Goal: Communication & Community: Share content

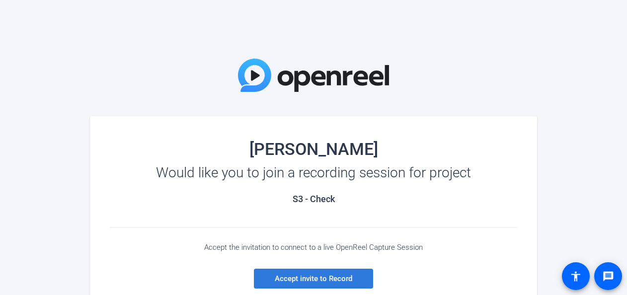
click at [309, 279] on span "Accept invite to Record" at bounding box center [314, 278] width 78 height 9
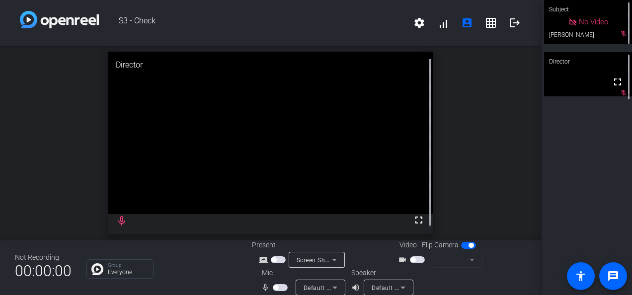
click at [598, 28] on div "No Video" at bounding box center [589, 21] width 40 height 11
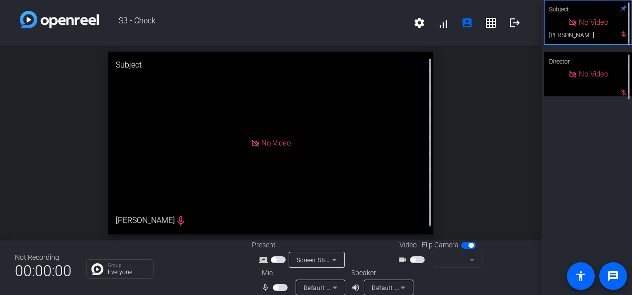
click at [617, 37] on div "No Video" at bounding box center [588, 22] width 87 height 44
click at [617, 37] on div "No Video" at bounding box center [588, 22] width 88 height 44
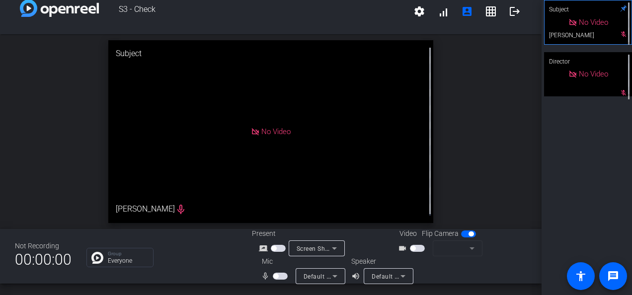
scroll to position [11, 0]
click at [273, 247] on span "button" at bounding box center [273, 249] width 5 height 5
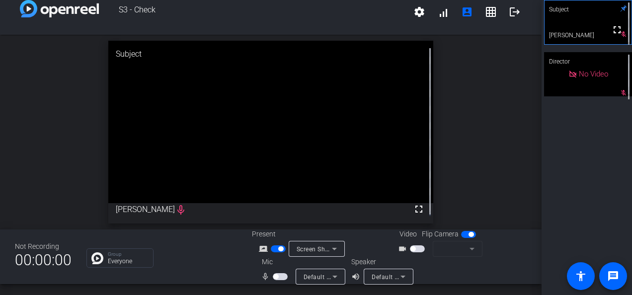
click at [411, 248] on span "button" at bounding box center [413, 249] width 5 height 5
click at [273, 273] on span "button" at bounding box center [280, 276] width 15 height 7
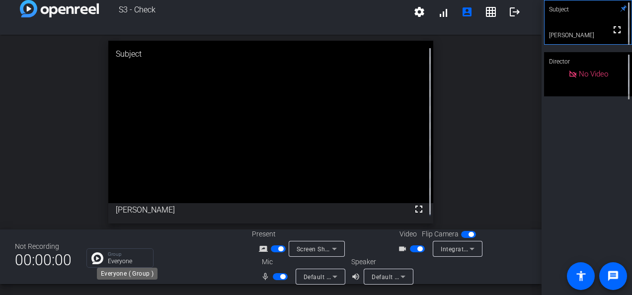
click at [128, 261] on p "Everyone" at bounding box center [128, 262] width 40 height 6
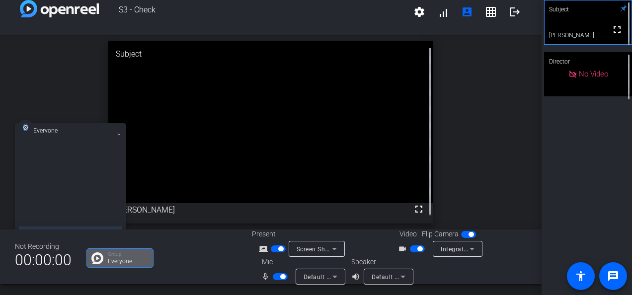
click at [65, 171] on div at bounding box center [70, 187] width 103 height 85
click at [91, 190] on div at bounding box center [70, 187] width 103 height 85
drag, startPoint x: 106, startPoint y: 190, endPoint x: 64, endPoint y: 221, distance: 53.0
click at [64, 221] on div at bounding box center [70, 187] width 103 height 85
click at [56, 201] on div at bounding box center [70, 187] width 103 height 85
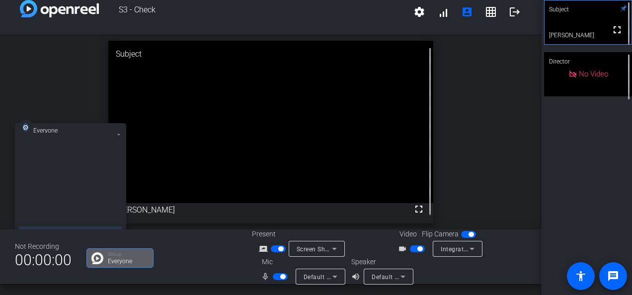
click at [118, 133] on icon at bounding box center [119, 135] width 4 height 4
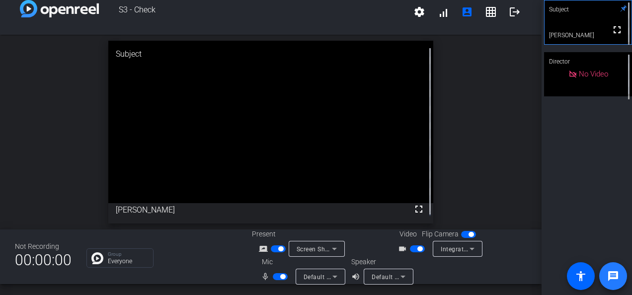
click at [616, 280] on mat-icon "message" at bounding box center [614, 276] width 12 height 12
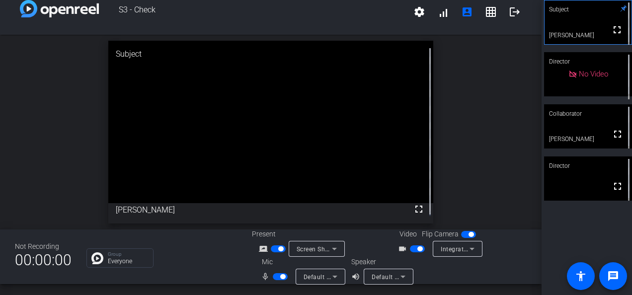
click at [278, 247] on span "button" at bounding box center [280, 249] width 5 height 5
click at [129, 253] on p "Group" at bounding box center [128, 254] width 40 height 5
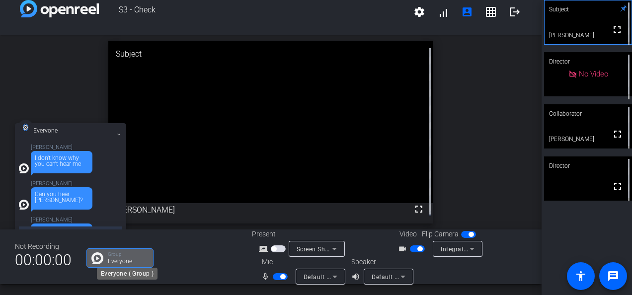
scroll to position [24, 0]
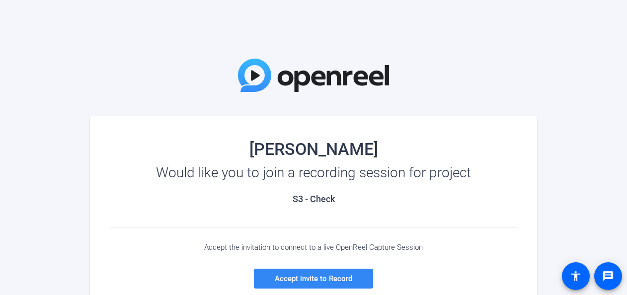
click at [318, 275] on span "Accept invite to Record" at bounding box center [314, 278] width 78 height 9
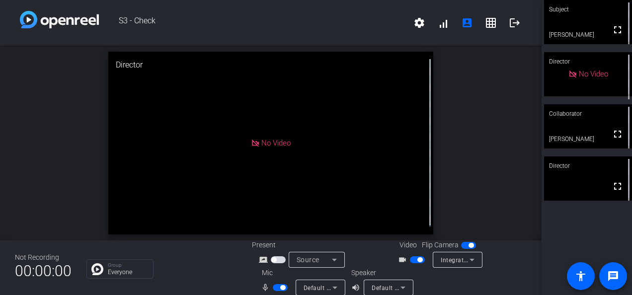
click at [392, 204] on div "No Video" at bounding box center [270, 143] width 325 height 183
click at [274, 261] on span "button" at bounding box center [278, 260] width 15 height 7
click at [120, 265] on p "Group" at bounding box center [128, 265] width 40 height 5
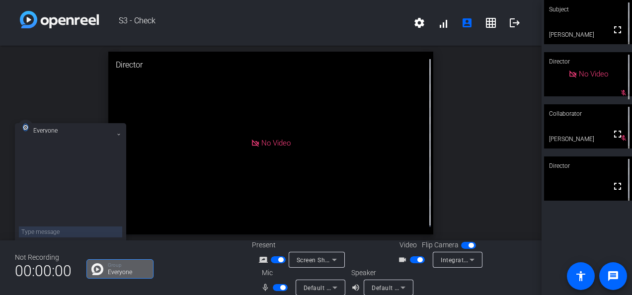
click at [75, 233] on textarea at bounding box center [70, 232] width 103 height 11
paste textarea "[URL][DOMAIN_NAME]"
type textarea "[URL][DOMAIN_NAME]"
click at [118, 133] on icon at bounding box center [119, 135] width 4 height 4
